Goal: Information Seeking & Learning: Learn about a topic

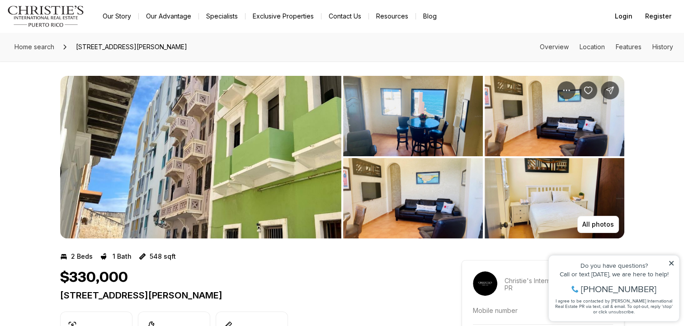
click at [186, 161] on img "View image gallery" at bounding box center [200, 157] width 281 height 163
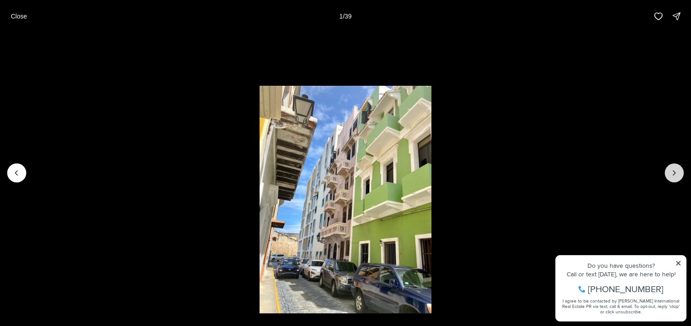
click at [678, 169] on icon "Next slide" at bounding box center [673, 173] width 9 height 9
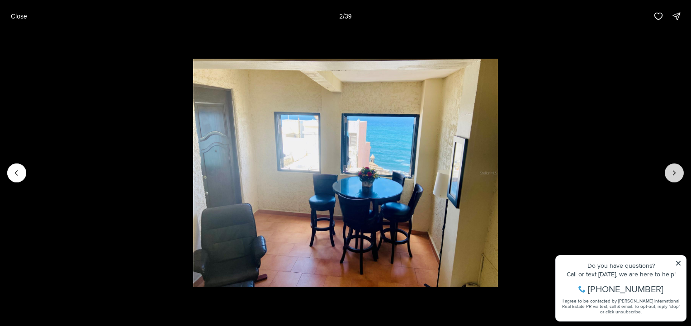
click at [678, 169] on icon "Next slide" at bounding box center [673, 173] width 9 height 9
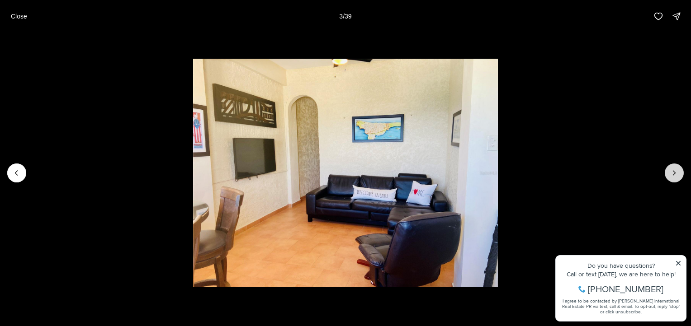
click at [678, 169] on icon "Next slide" at bounding box center [673, 173] width 9 height 9
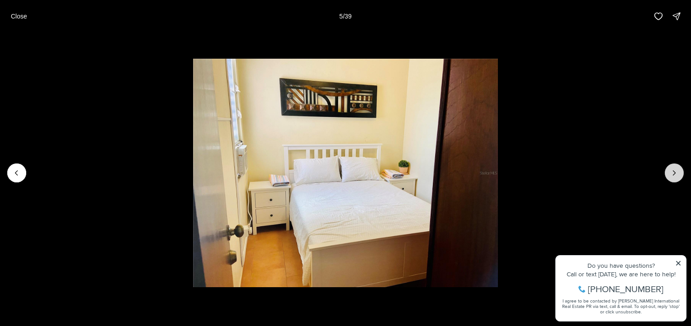
click at [678, 169] on icon "Next slide" at bounding box center [673, 173] width 9 height 9
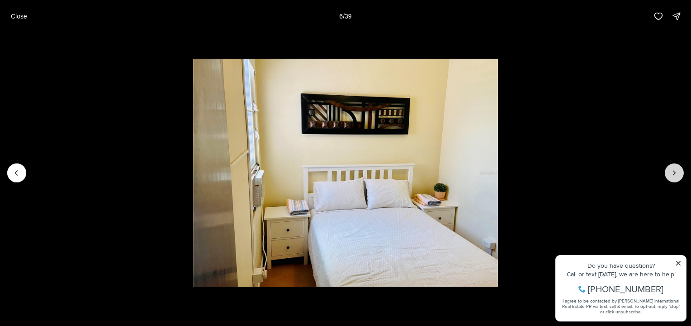
click at [678, 169] on icon "Next slide" at bounding box center [673, 173] width 9 height 9
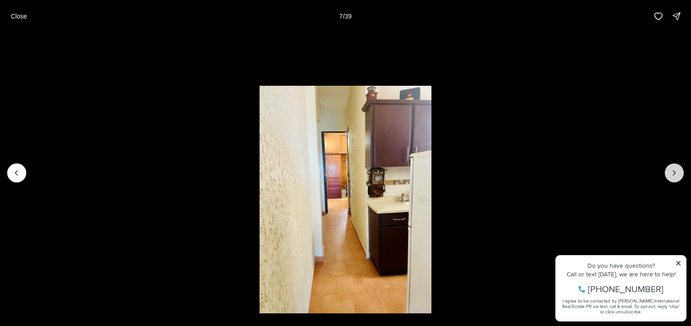
click at [678, 169] on icon "Next slide" at bounding box center [673, 173] width 9 height 9
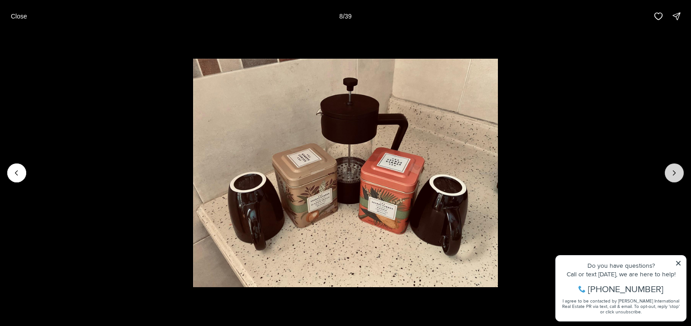
click at [678, 169] on icon "Next slide" at bounding box center [673, 173] width 9 height 9
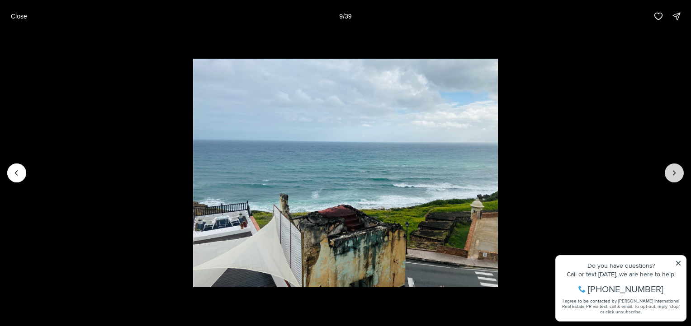
click at [678, 169] on icon "Next slide" at bounding box center [673, 173] width 9 height 9
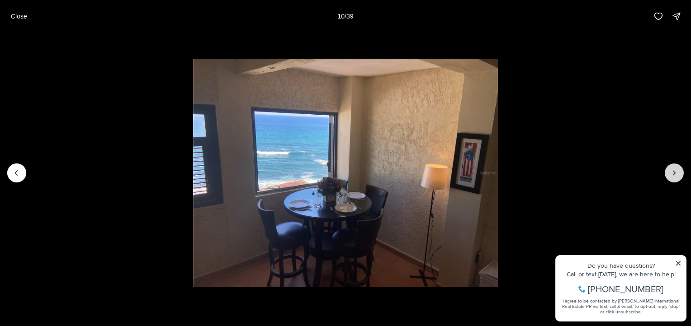
click at [678, 169] on icon "Next slide" at bounding box center [673, 173] width 9 height 9
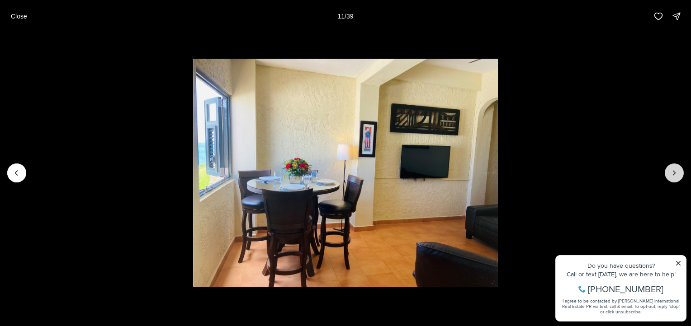
click at [678, 169] on icon "Next slide" at bounding box center [673, 173] width 9 height 9
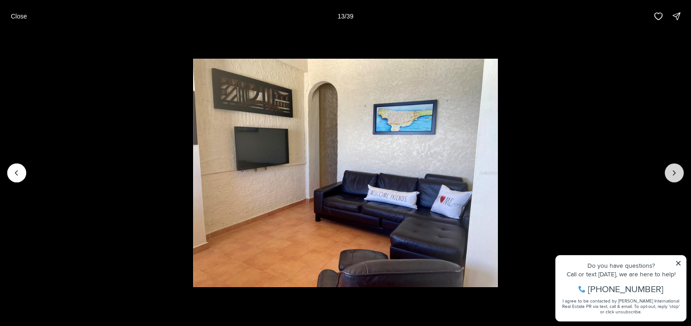
click at [678, 169] on icon "Next slide" at bounding box center [673, 173] width 9 height 9
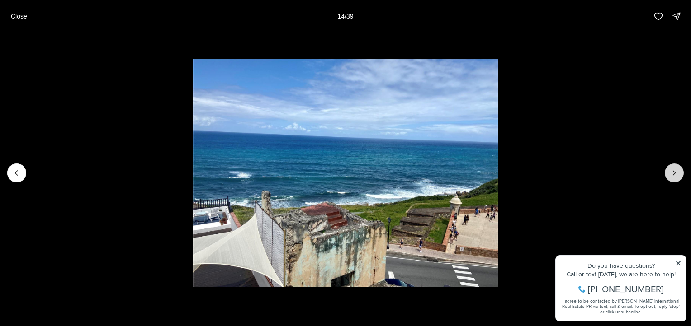
click at [678, 169] on icon "Next slide" at bounding box center [673, 173] width 9 height 9
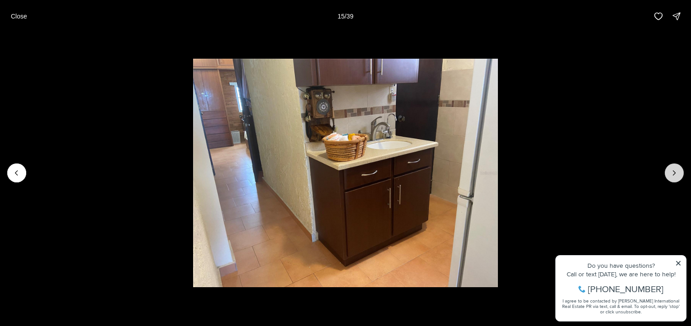
click at [678, 169] on icon "Next slide" at bounding box center [673, 173] width 9 height 9
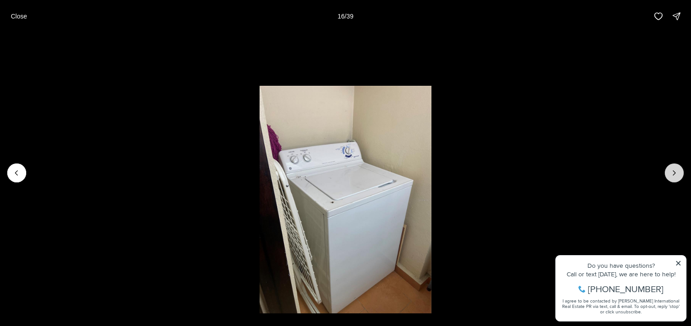
click at [678, 169] on icon "Next slide" at bounding box center [673, 173] width 9 height 9
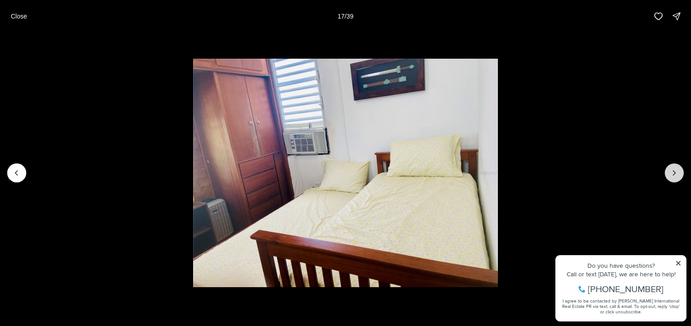
click at [678, 169] on icon "Next slide" at bounding box center [673, 173] width 9 height 9
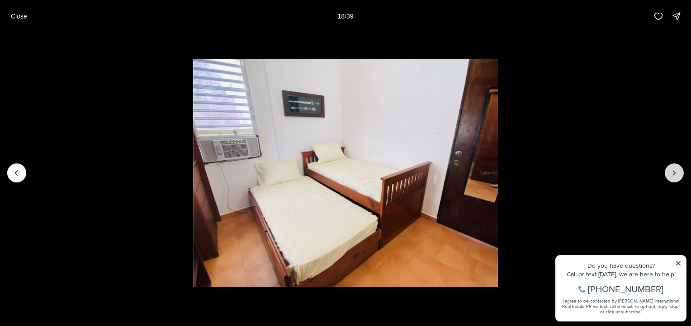
click at [678, 169] on icon "Next slide" at bounding box center [673, 173] width 9 height 9
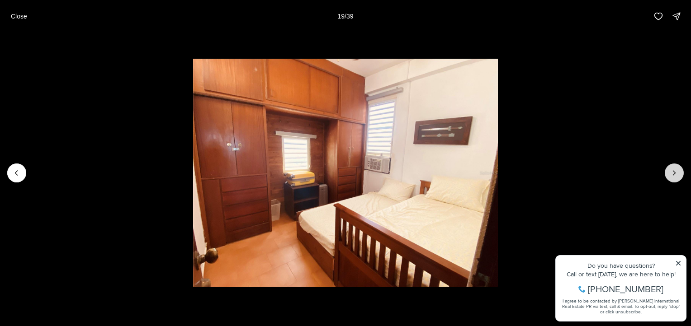
click at [678, 169] on icon "Next slide" at bounding box center [673, 173] width 9 height 9
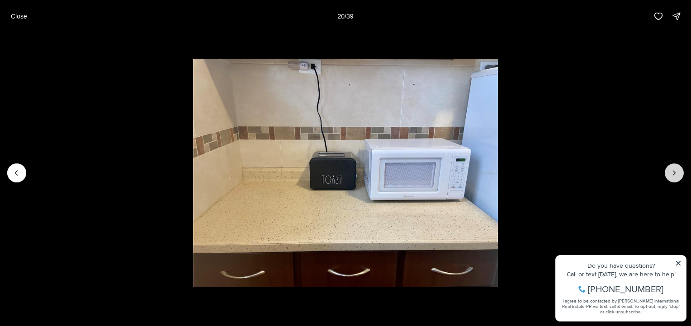
click at [678, 169] on icon "Next slide" at bounding box center [673, 173] width 9 height 9
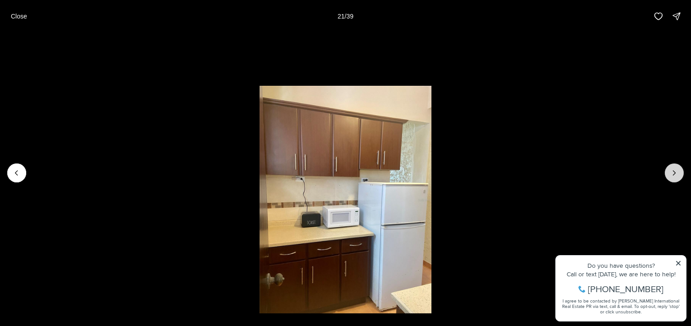
click at [678, 169] on icon "Next slide" at bounding box center [673, 173] width 9 height 9
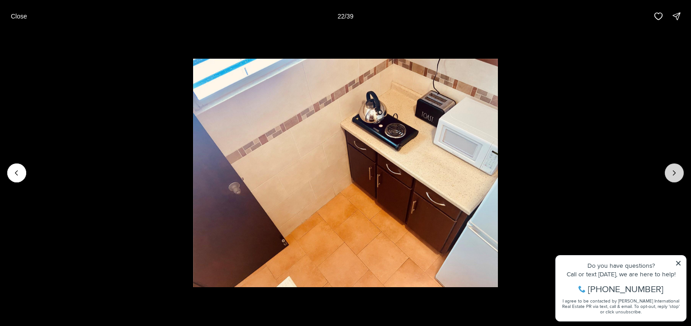
click at [678, 169] on icon "Next slide" at bounding box center [673, 173] width 9 height 9
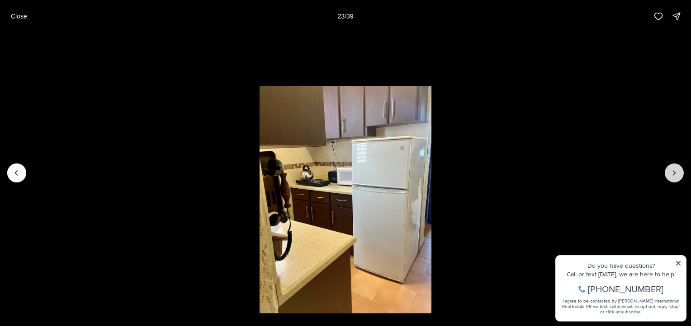
click at [678, 169] on icon "Next slide" at bounding box center [673, 173] width 9 height 9
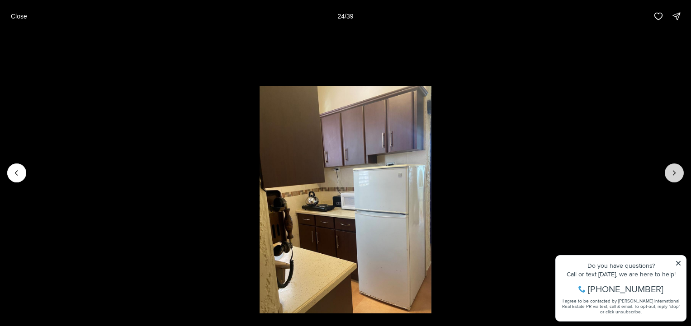
click at [678, 169] on icon "Next slide" at bounding box center [673, 173] width 9 height 9
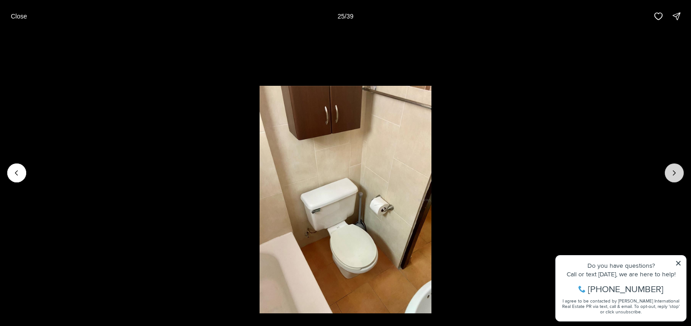
click at [678, 169] on icon "Next slide" at bounding box center [673, 173] width 9 height 9
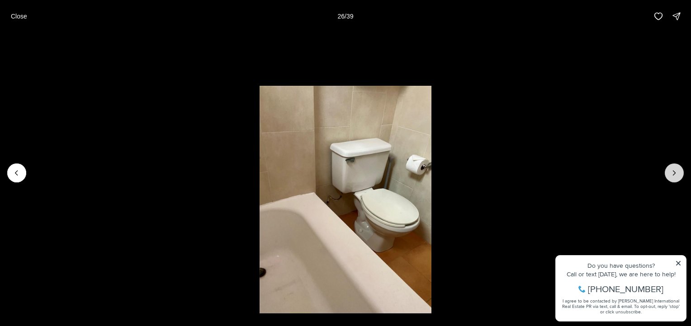
click at [678, 169] on icon "Next slide" at bounding box center [673, 173] width 9 height 9
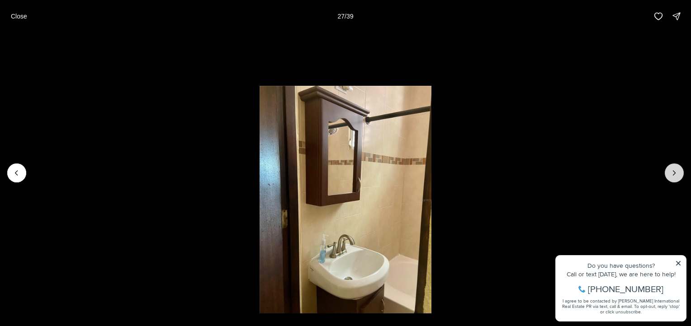
click at [678, 169] on icon "Next slide" at bounding box center [673, 173] width 9 height 9
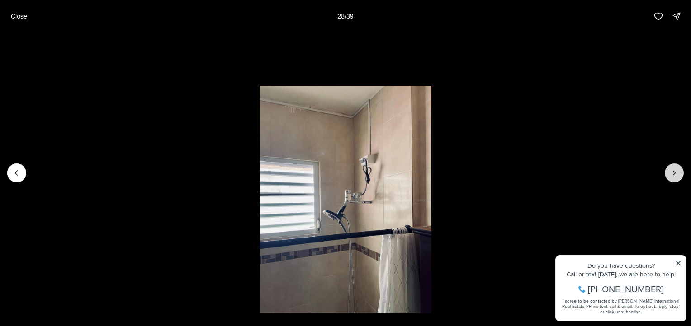
click at [678, 169] on icon "Next slide" at bounding box center [673, 173] width 9 height 9
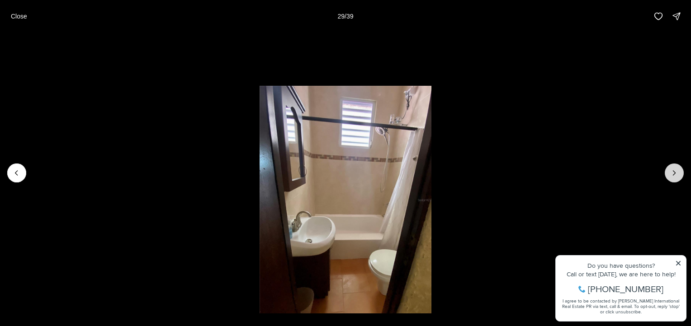
click at [678, 169] on icon "Next slide" at bounding box center [673, 173] width 9 height 9
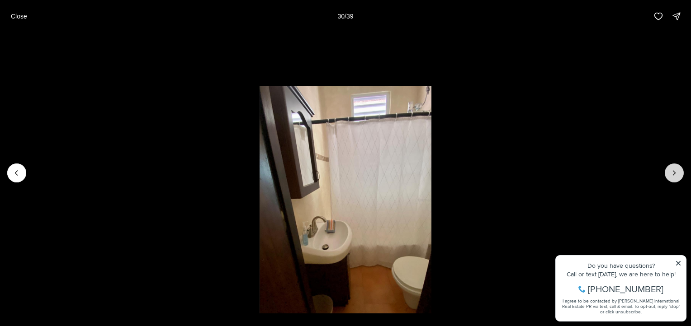
click at [678, 169] on icon "Next slide" at bounding box center [673, 173] width 9 height 9
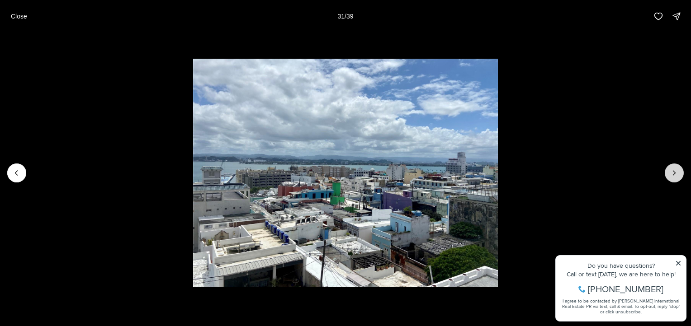
click at [678, 173] on icon "Next slide" at bounding box center [673, 173] width 9 height 9
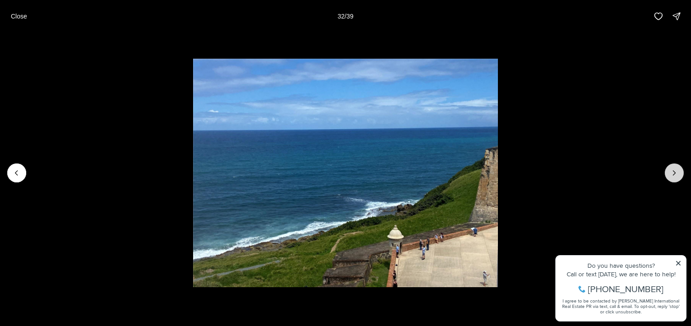
click at [678, 173] on icon "Next slide" at bounding box center [673, 173] width 9 height 9
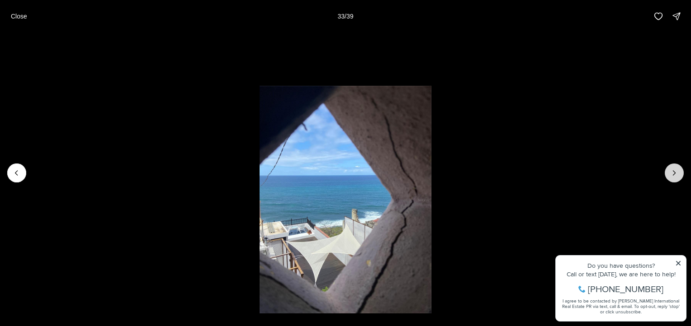
click at [678, 173] on icon "Next slide" at bounding box center [673, 173] width 9 height 9
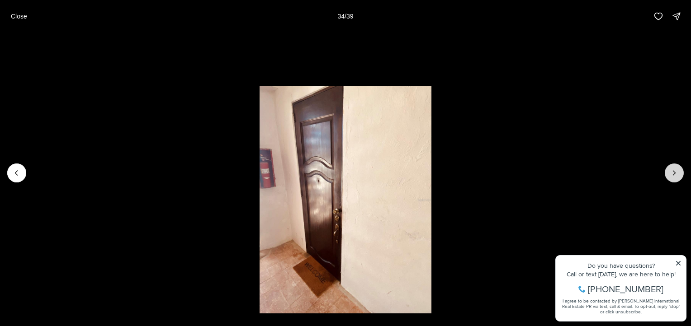
click at [678, 173] on icon "Next slide" at bounding box center [673, 173] width 9 height 9
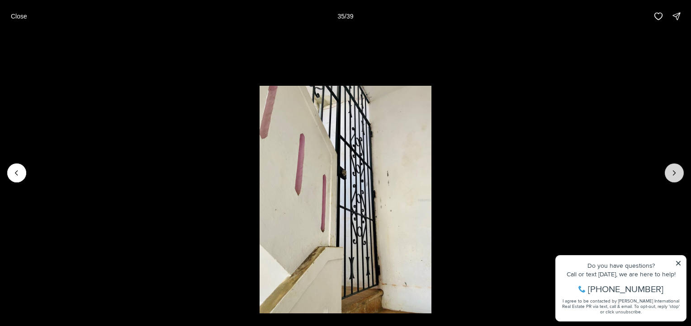
click at [678, 173] on icon "Next slide" at bounding box center [673, 173] width 9 height 9
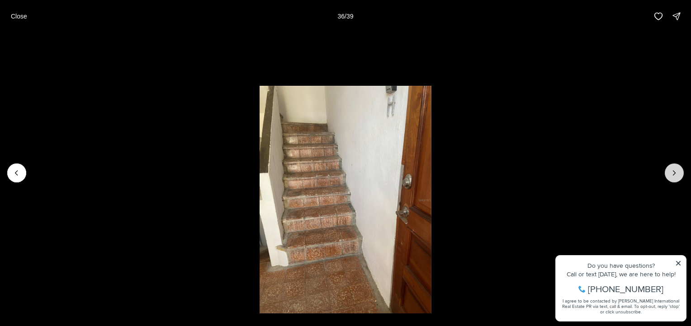
click at [678, 173] on icon "Next slide" at bounding box center [673, 173] width 9 height 9
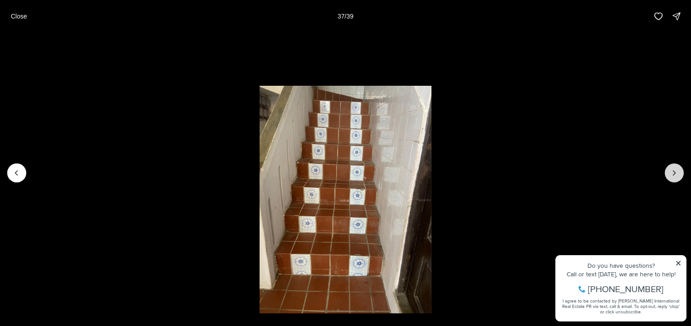
click at [678, 173] on icon "Next slide" at bounding box center [673, 173] width 9 height 9
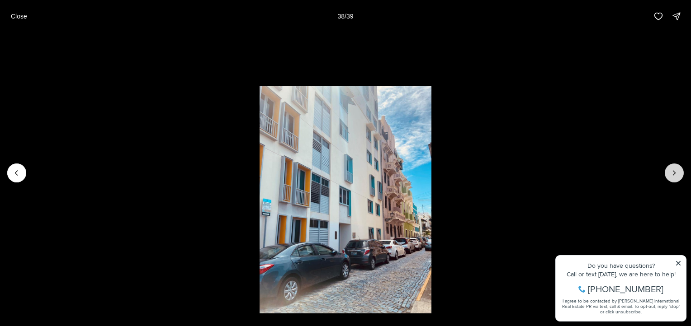
click at [678, 173] on icon "Next slide" at bounding box center [673, 173] width 9 height 9
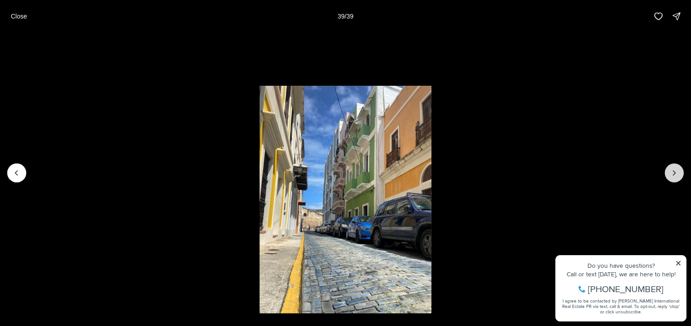
click at [678, 173] on div at bounding box center [673, 173] width 19 height 19
click at [674, 173] on div at bounding box center [673, 173] width 19 height 19
click at [19, 16] on p "Close" at bounding box center [19, 16] width 16 height 7
